Goal: Task Accomplishment & Management: Manage account settings

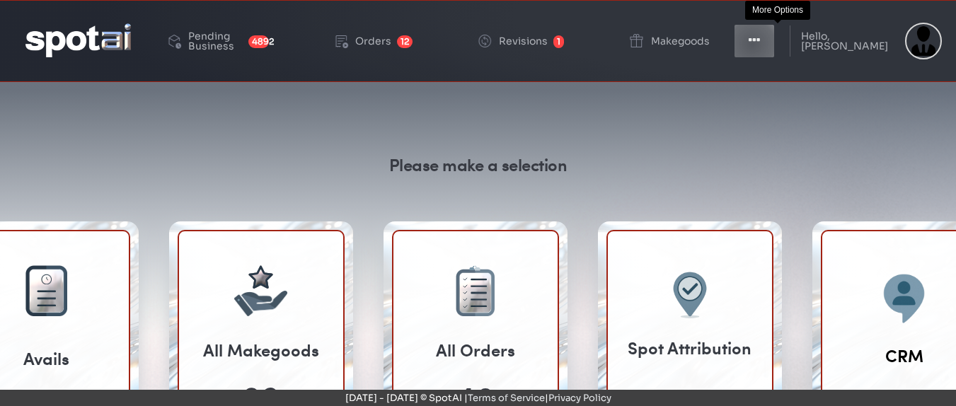
click at [760, 44] on icon "button" at bounding box center [753, 40] width 11 height 14
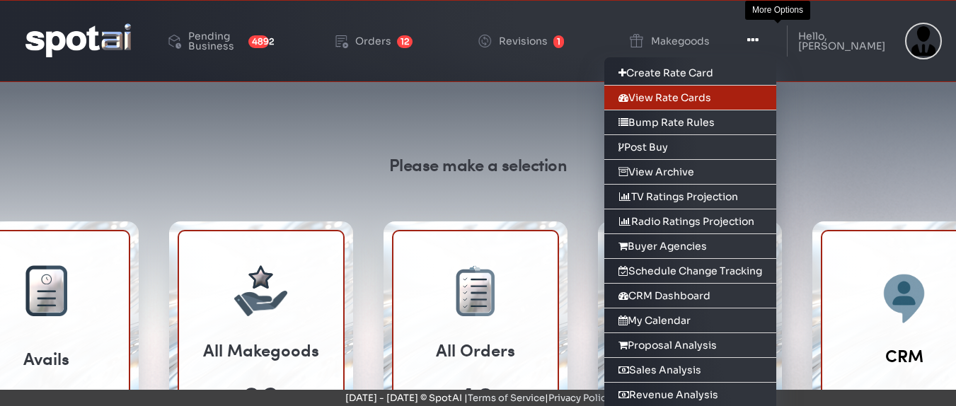
click at [721, 98] on link "View Rate Cards" at bounding box center [690, 98] width 172 height 25
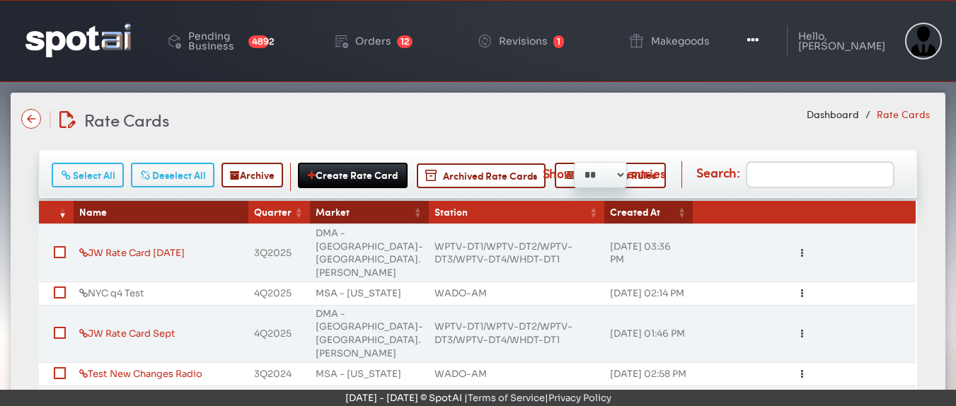
click at [110, 287] on link "NYC q4 Test" at bounding box center [111, 293] width 65 height 12
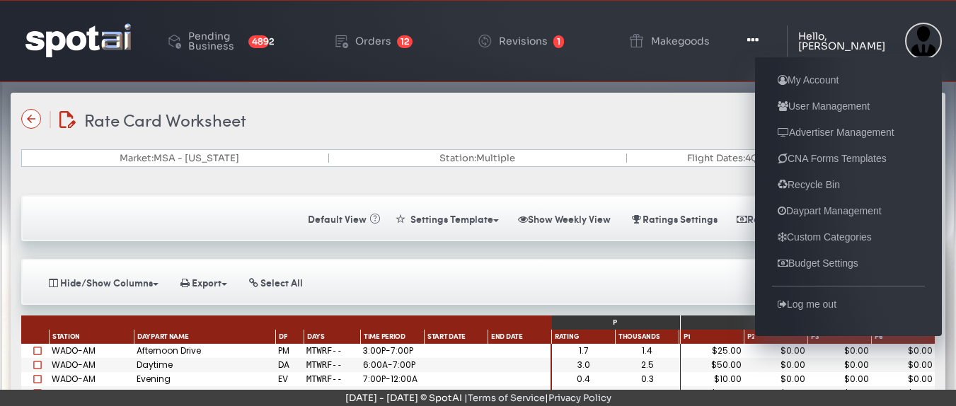
click at [836, 40] on div "Hello, [PERSON_NAME]" at bounding box center [848, 41] width 100 height 20
click at [813, 133] on link "Advertiser Management" at bounding box center [836, 132] width 128 height 17
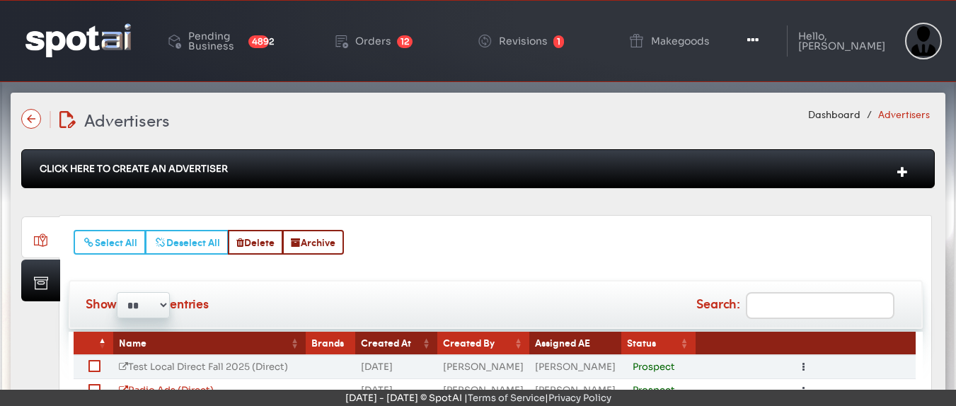
click at [199, 365] on link "Test Local Direct Fall 2025 (Direct)" at bounding box center [203, 367] width 169 height 12
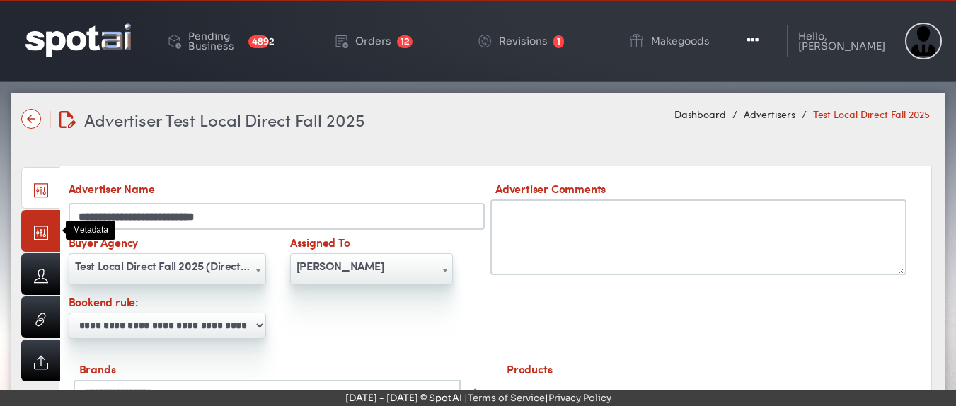
click at [45, 229] on link at bounding box center [40, 231] width 39 height 42
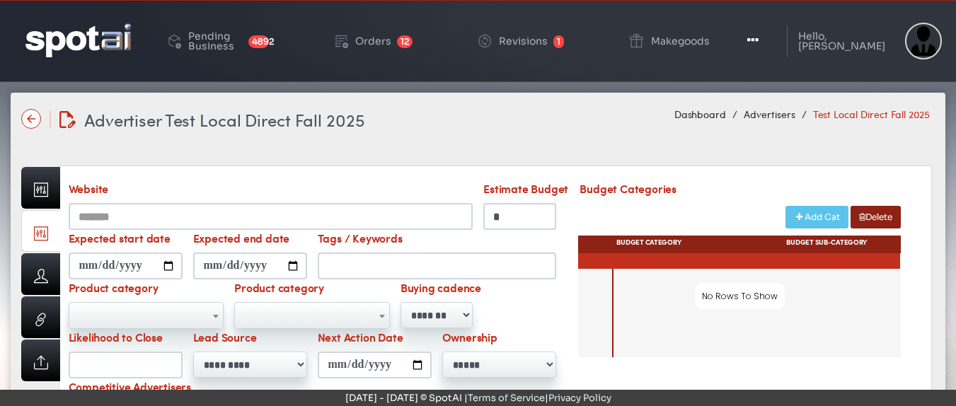
click at [801, 211] on button "Add Cat" at bounding box center [816, 217] width 63 height 23
click at [659, 275] on div "Overall category" at bounding box center [697, 276] width 165 height 8
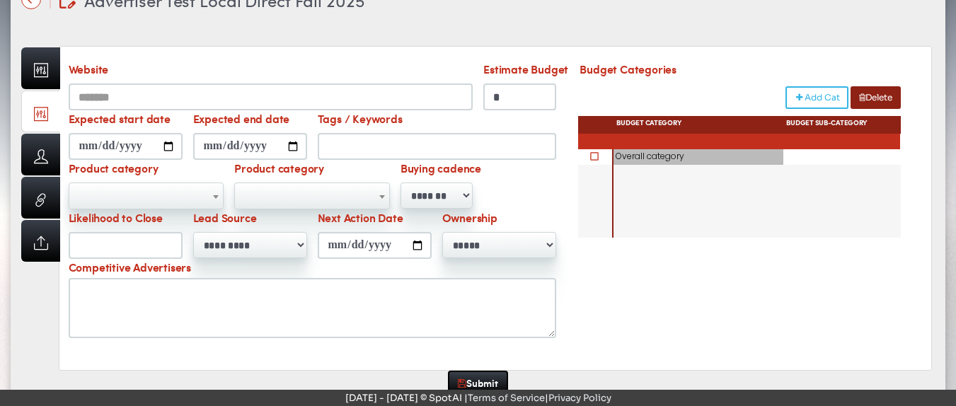
scroll to position [124, 0]
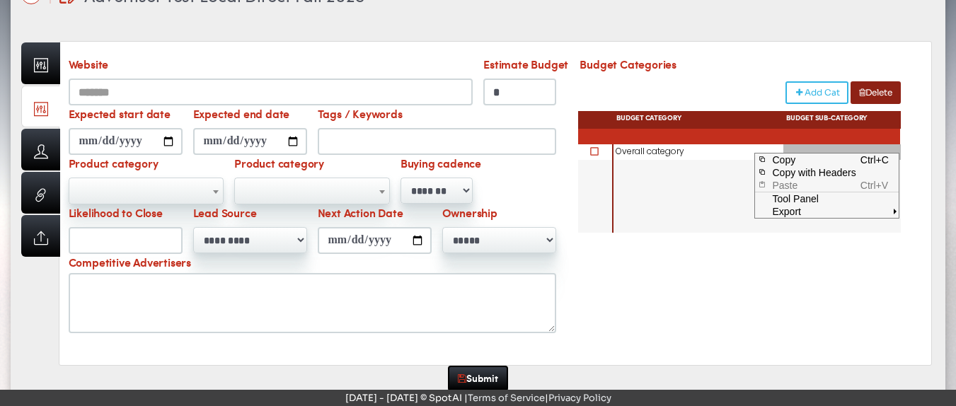
click at [834, 150] on div at bounding box center [868, 152] width 170 height 16
click at [833, 150] on div at bounding box center [868, 152] width 170 height 16
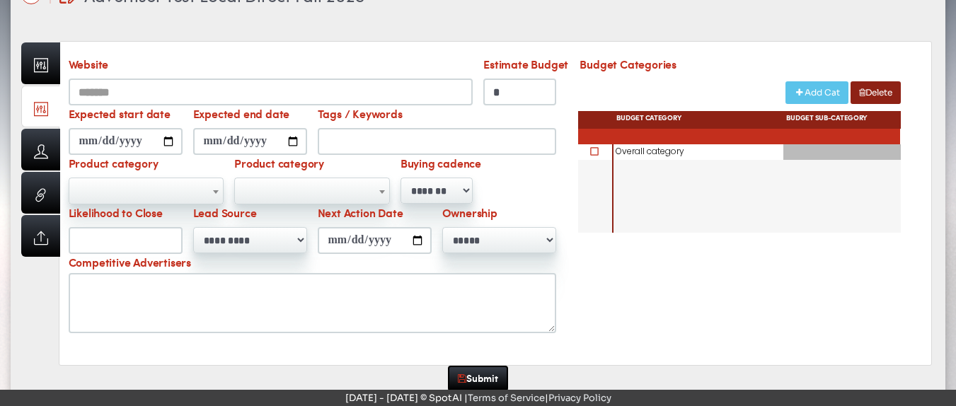
click at [801, 93] on button "Add Cat" at bounding box center [816, 92] width 63 height 23
click at [594, 151] on span at bounding box center [594, 151] width 8 height 8
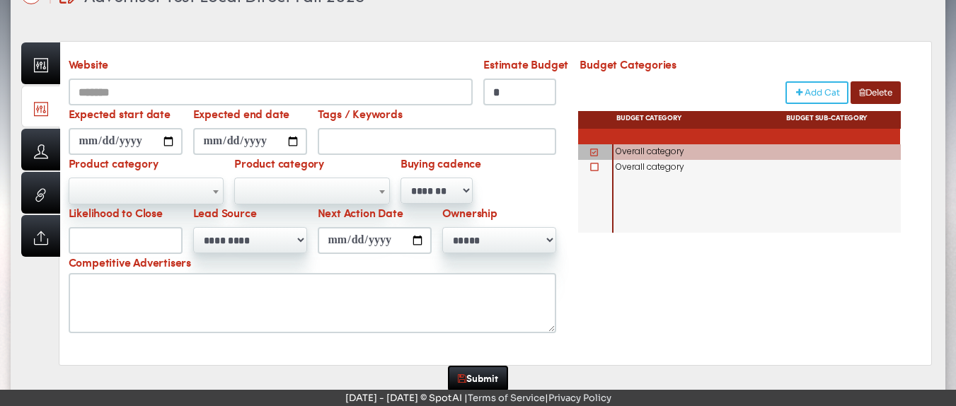
click at [825, 152] on div at bounding box center [868, 152] width 170 height 16
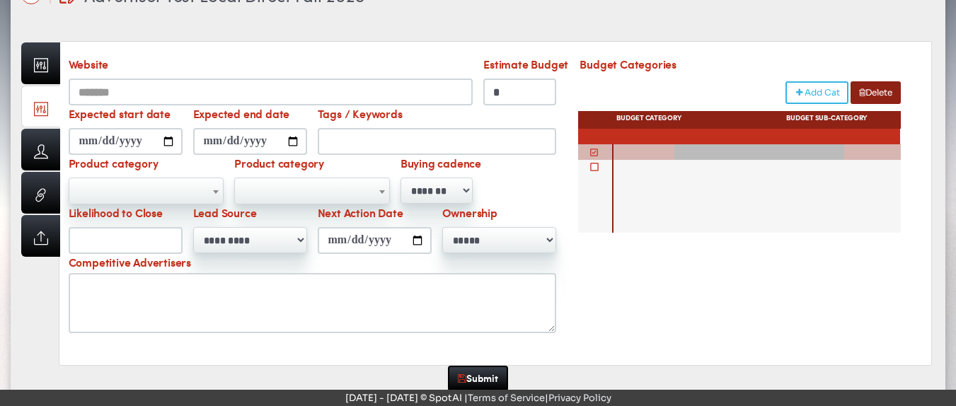
scroll to position [0, 0]
click at [791, 149] on div at bounding box center [868, 152] width 170 height 16
click at [819, 153] on div at bounding box center [868, 152] width 170 height 16
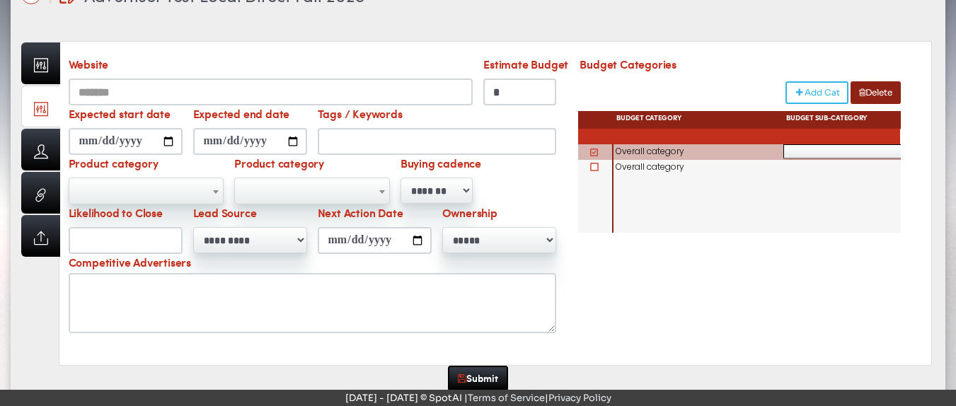
click at [658, 155] on div "Overall category" at bounding box center [697, 151] width 165 height 8
click at [775, 149] on select "**********" at bounding box center [698, 151] width 170 height 14
select select "*"
click at [613, 144] on select "**********" at bounding box center [698, 151] width 170 height 14
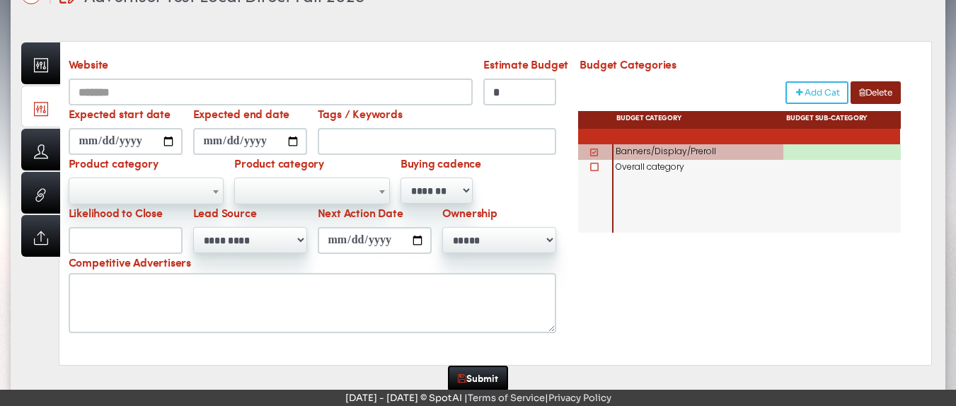
click at [840, 157] on div at bounding box center [868, 152] width 170 height 16
click at [840, 157] on select "**********" at bounding box center [868, 151] width 170 height 14
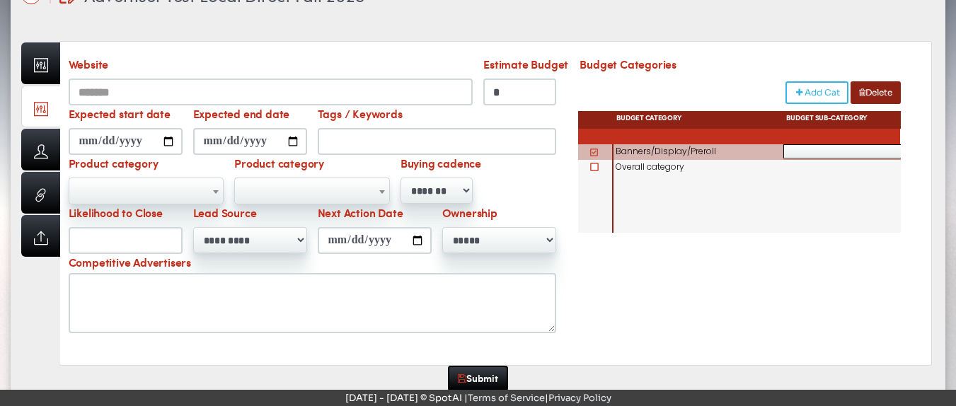
select select "*"
click at [783, 144] on select "**********" at bounding box center [868, 151] width 170 height 14
click at [669, 167] on div "Overall category" at bounding box center [697, 167] width 165 height 8
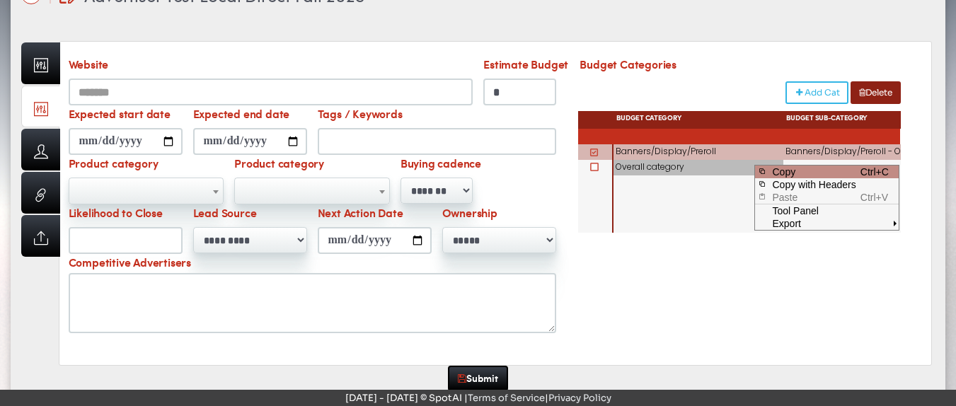
click at [736, 173] on div "Overall category" at bounding box center [698, 168] width 170 height 16
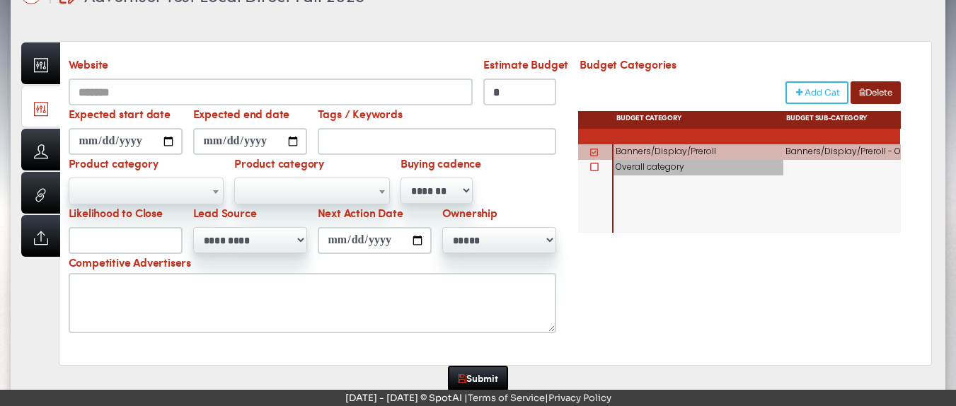
click at [733, 169] on div "Overall category" at bounding box center [697, 167] width 165 height 8
click at [634, 168] on div "Overall category" at bounding box center [697, 167] width 165 height 8
select select "*"
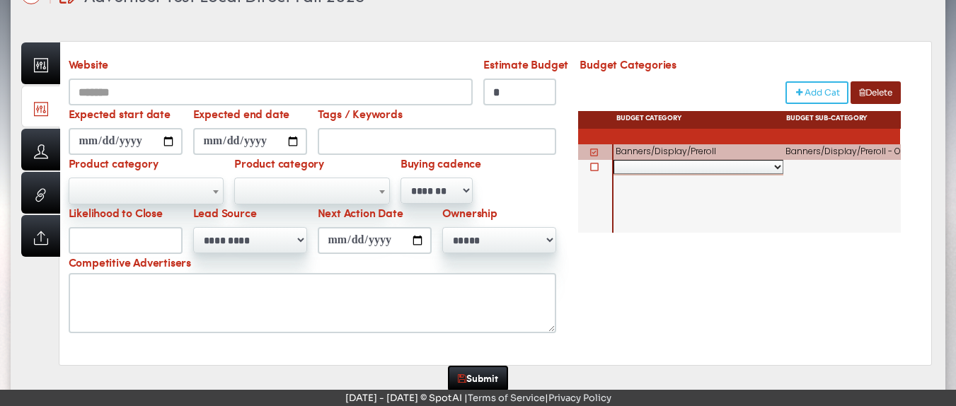
click at [777, 168] on select "**********" at bounding box center [698, 167] width 170 height 14
